Goal: Information Seeking & Learning: Check status

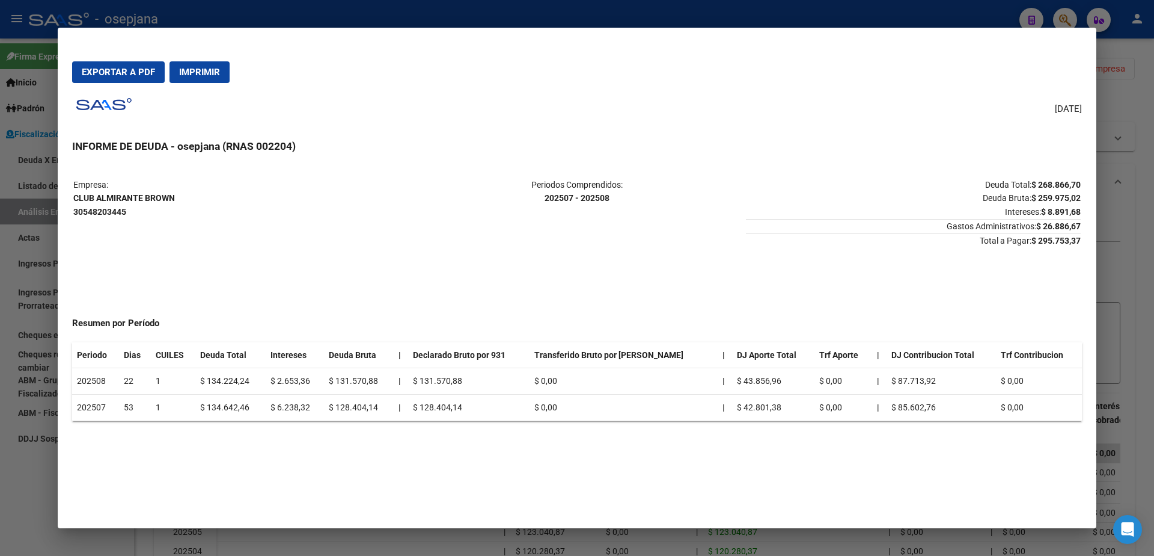
click at [12, 235] on div at bounding box center [577, 278] width 1154 height 556
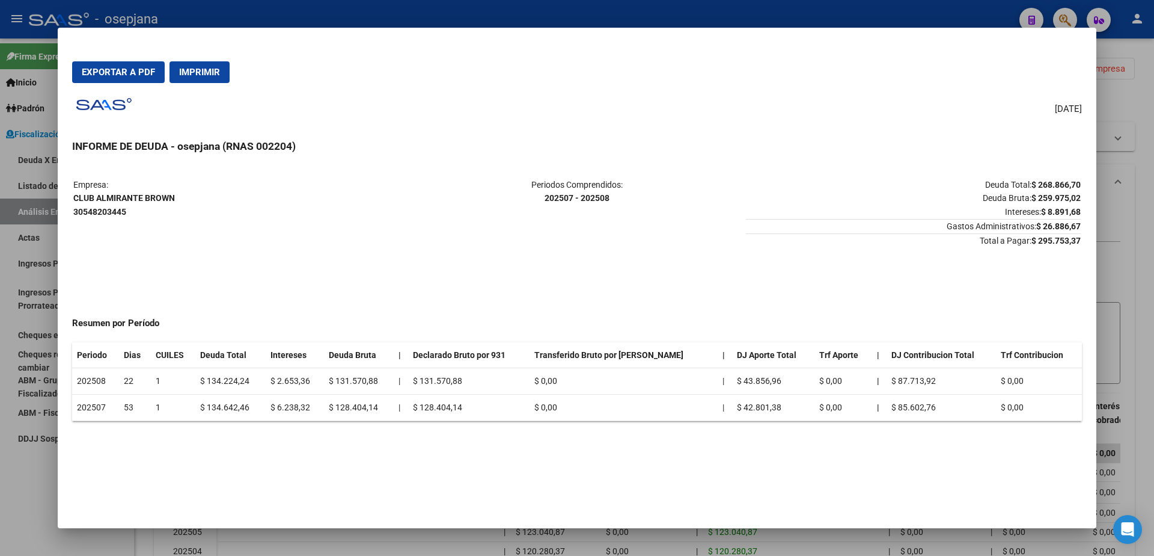
click at [27, 234] on div at bounding box center [577, 278] width 1154 height 556
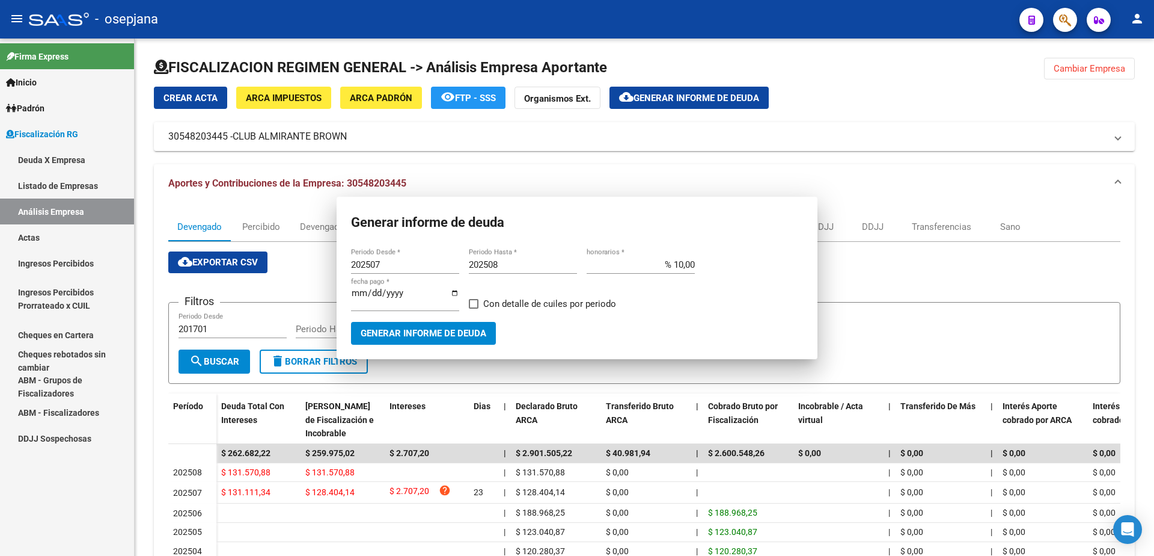
click at [29, 234] on link "Actas" at bounding box center [67, 237] width 134 height 26
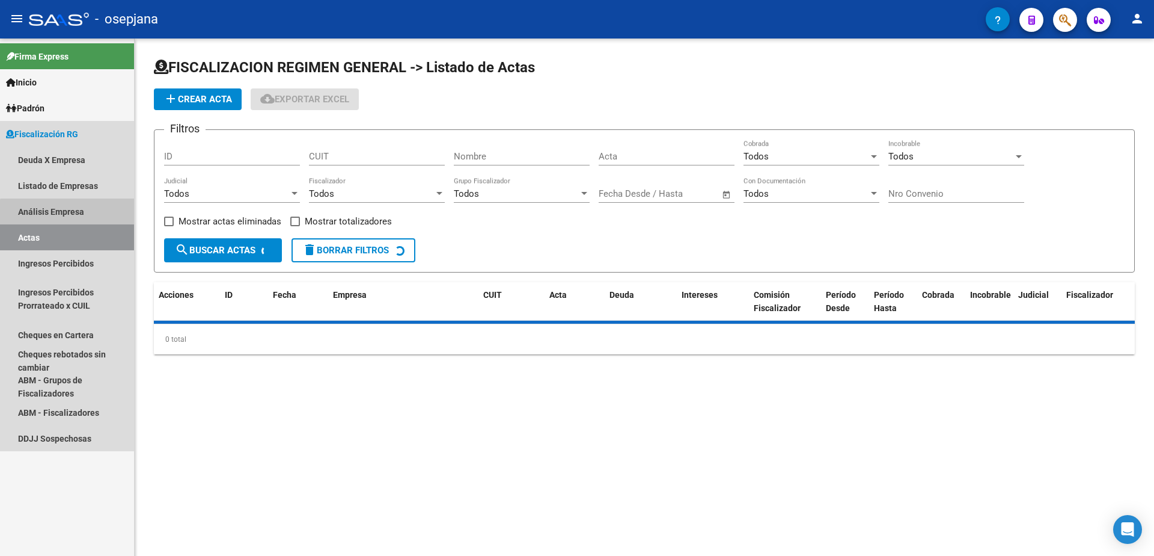
drag, startPoint x: 78, startPoint y: 216, endPoint x: 111, endPoint y: 200, distance: 37.4
click at [78, 216] on link "Análisis Empresa" at bounding box center [67, 211] width 134 height 26
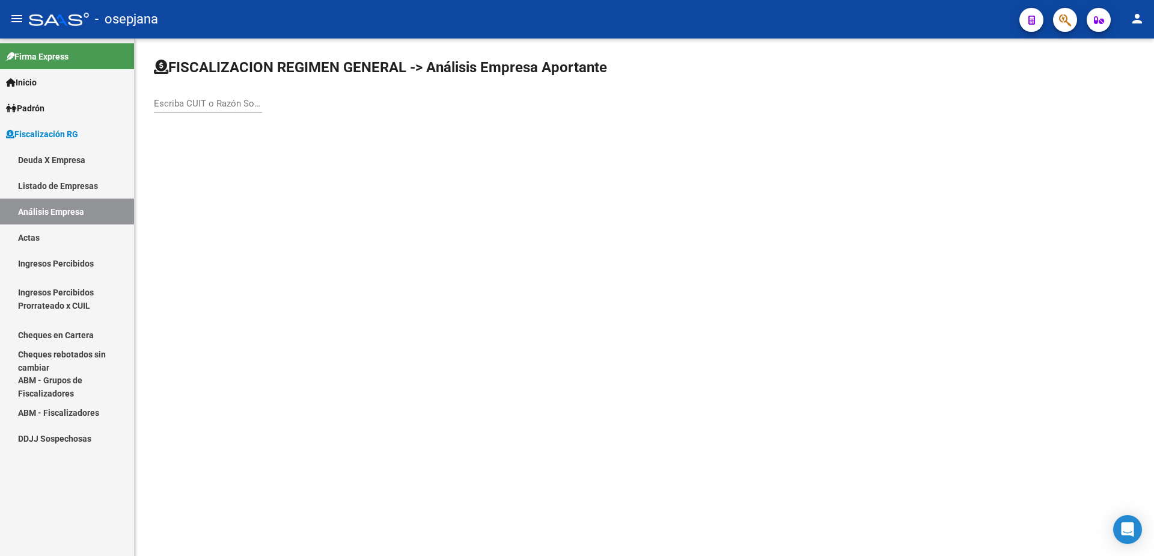
click at [239, 102] on input "Escriba CUIT o Razón Social para buscar" at bounding box center [208, 103] width 108 height 11
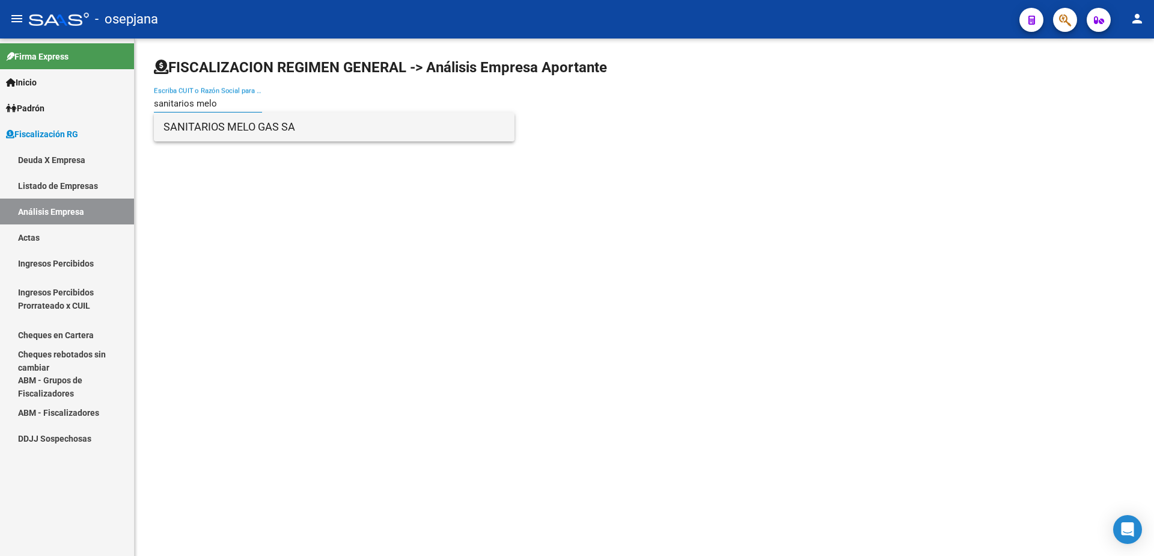
type input "sanitarios melo"
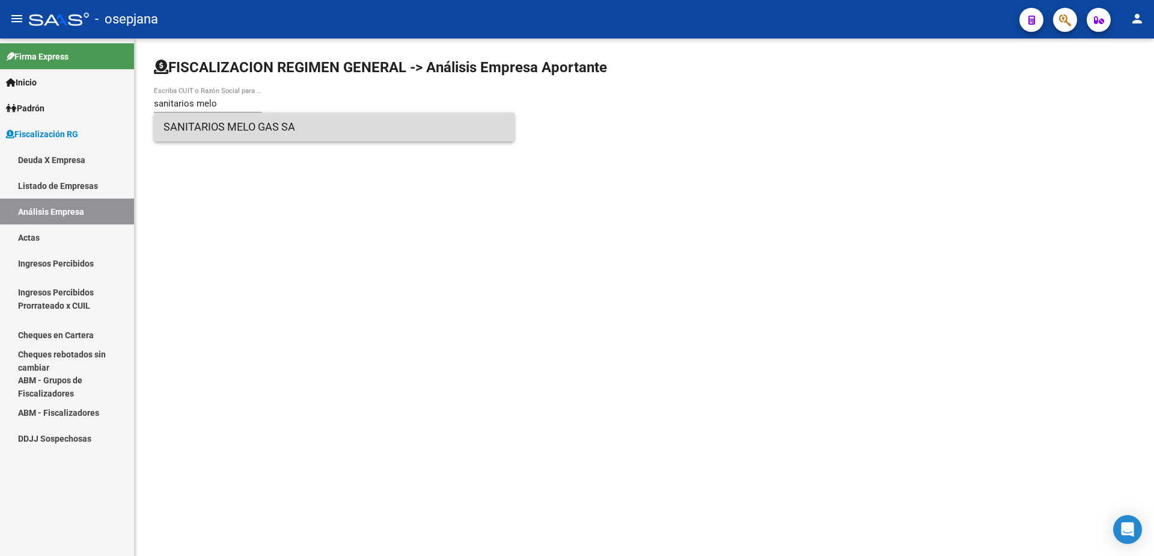
click at [239, 122] on span "SANITARIOS MELO GAS SA" at bounding box center [334, 126] width 341 height 29
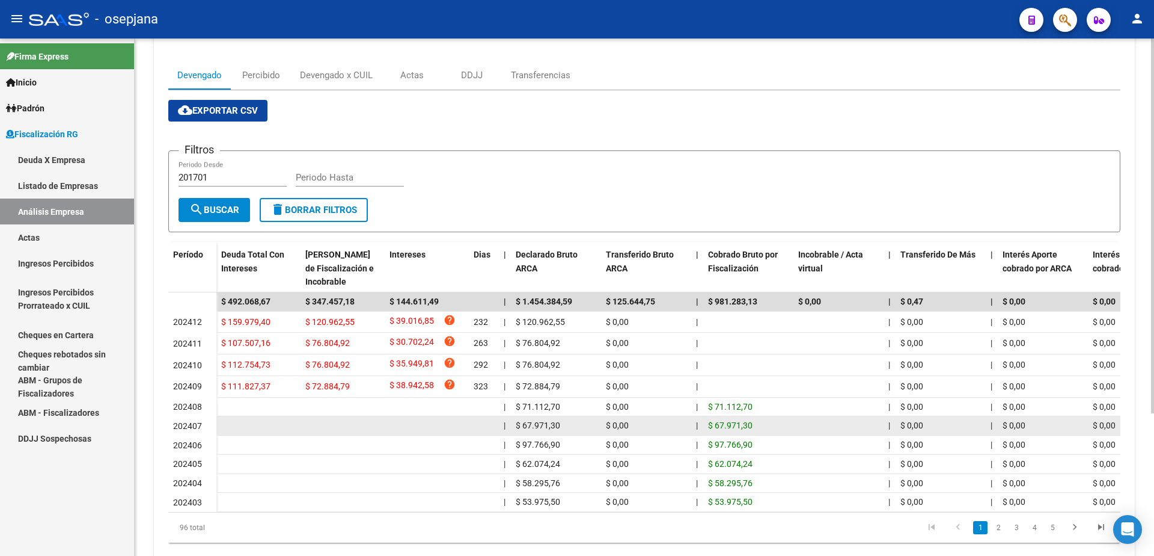
scroll to position [180, 0]
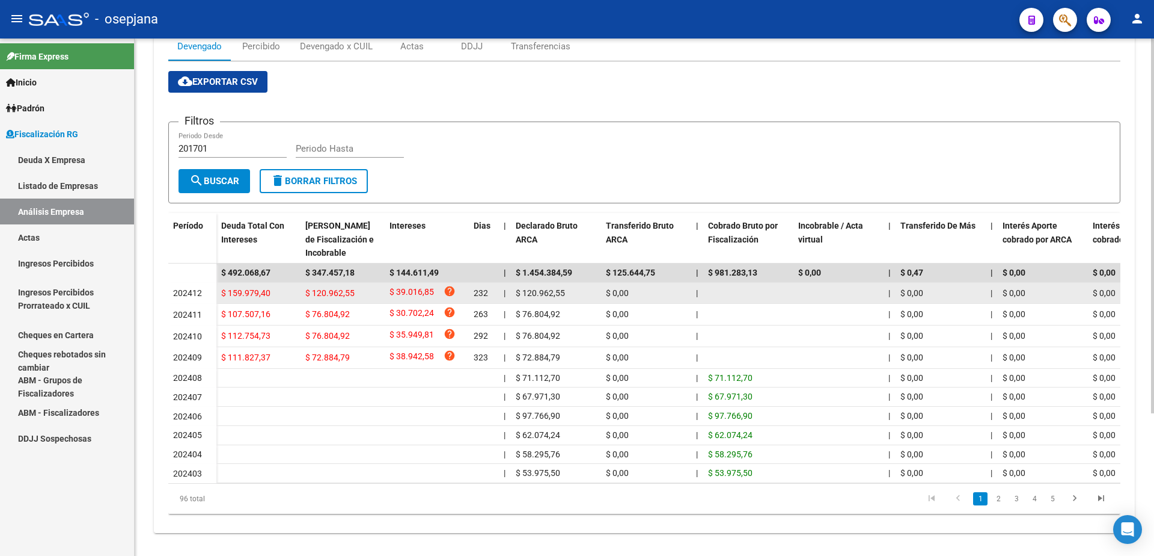
drag, startPoint x: 222, startPoint y: 293, endPoint x: 274, endPoint y: 303, distance: 52.0
click at [274, 303] on datatable-body-cell "$ 159.979,40" at bounding box center [258, 293] width 84 height 21
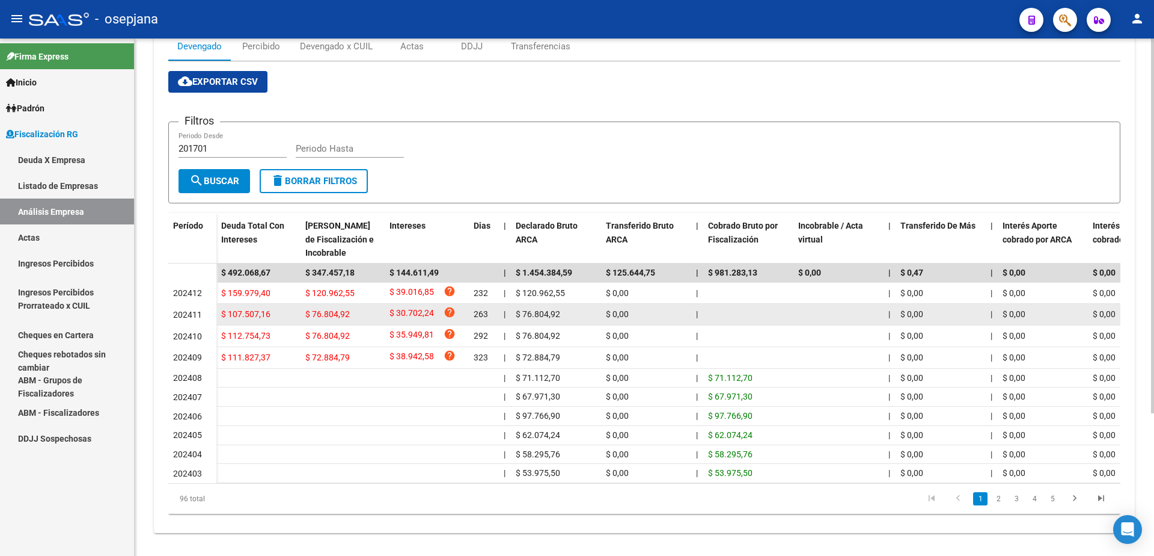
drag, startPoint x: 221, startPoint y: 314, endPoint x: 269, endPoint y: 320, distance: 48.5
click at [269, 320] on datatable-body-cell "$ 107.507,16" at bounding box center [258, 314] width 84 height 21
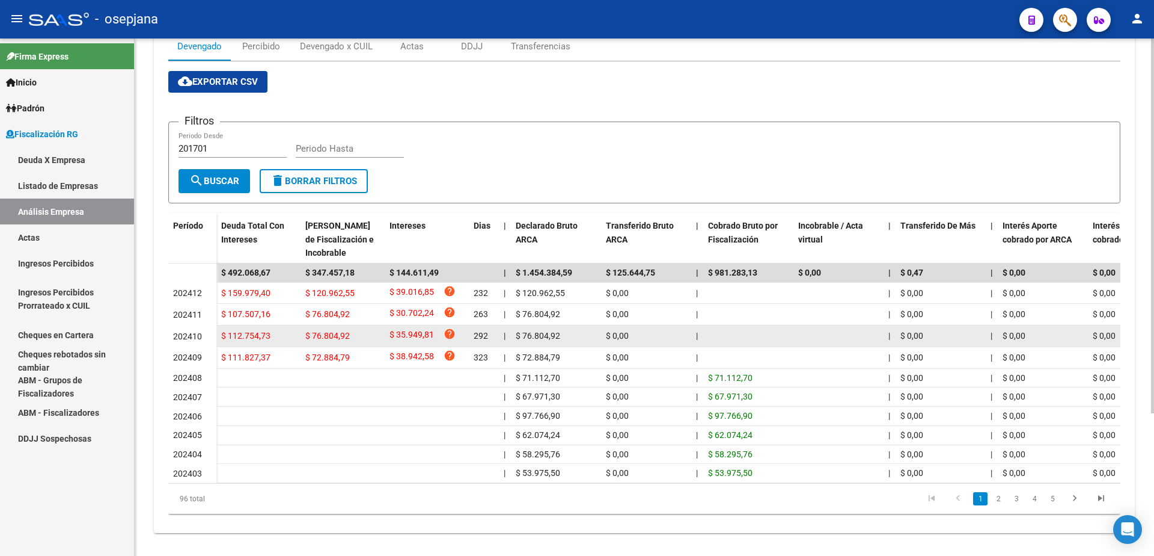
drag, startPoint x: 220, startPoint y: 334, endPoint x: 272, endPoint y: 346, distance: 53.5
click at [272, 346] on datatable-body-cell "$ 112.754,73" at bounding box center [258, 335] width 84 height 21
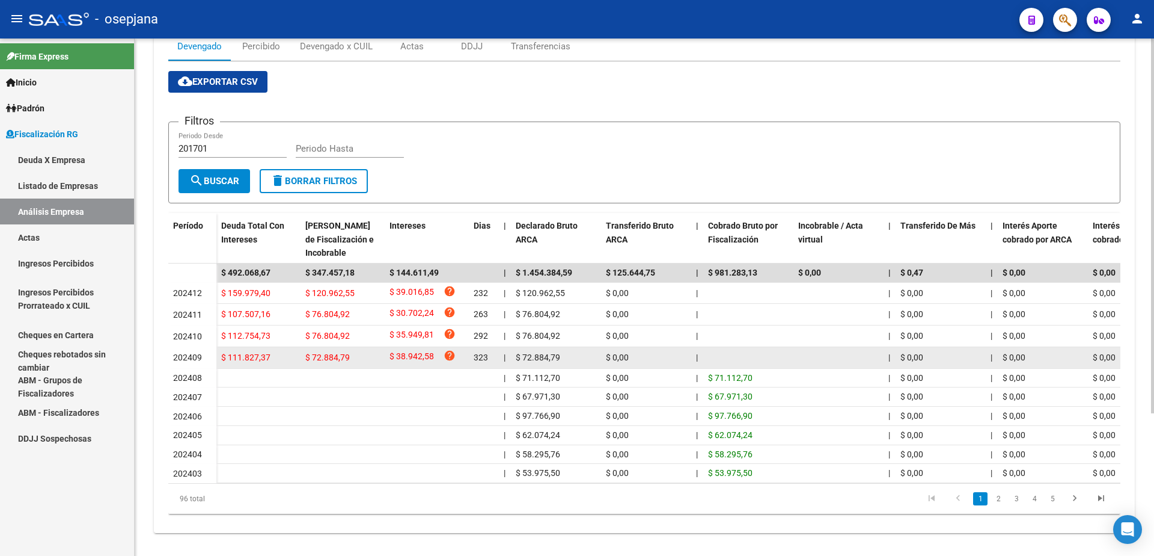
drag, startPoint x: 221, startPoint y: 356, endPoint x: 270, endPoint y: 367, distance: 50.5
click at [270, 367] on datatable-body-cell "$ 111.827,37" at bounding box center [258, 357] width 84 height 21
click at [280, 361] on div "$ 111.827,37" at bounding box center [258, 358] width 75 height 14
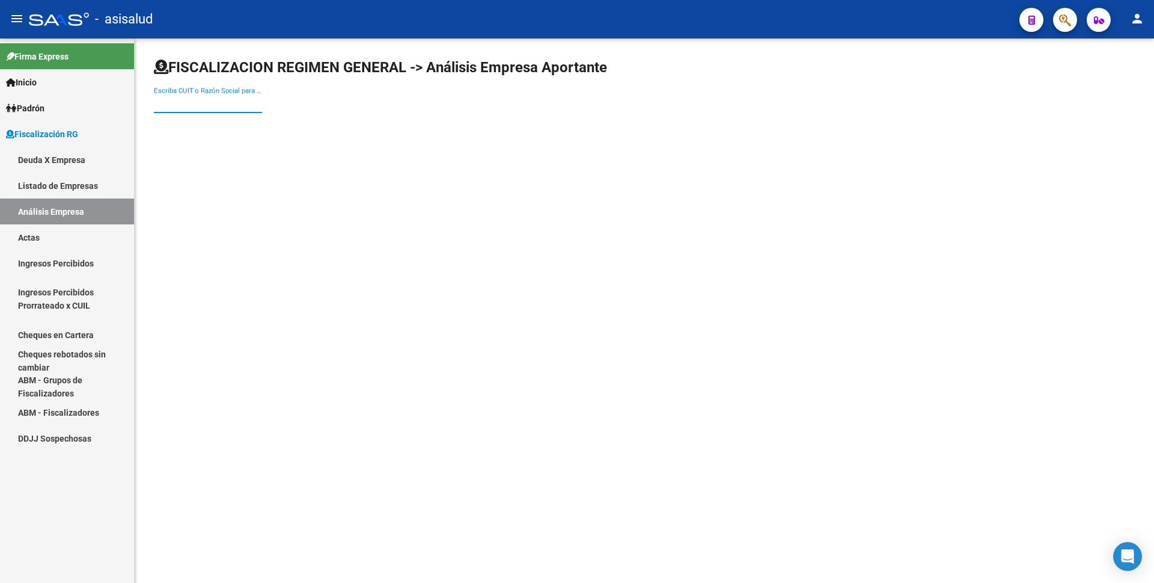
click at [185, 103] on input "Escriba CUIT o Razón Social para buscar" at bounding box center [208, 103] width 108 height 11
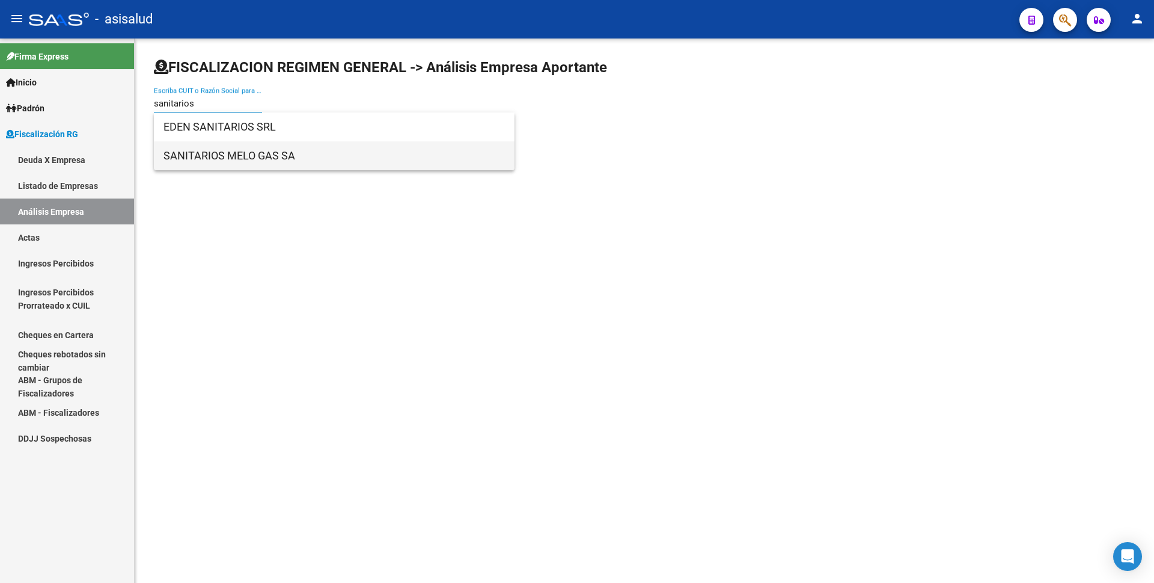
type input "sanitarios"
click at [311, 152] on span "SANITARIOS MELO GAS SA" at bounding box center [334, 155] width 341 height 29
